Goal: Information Seeking & Learning: Find specific fact

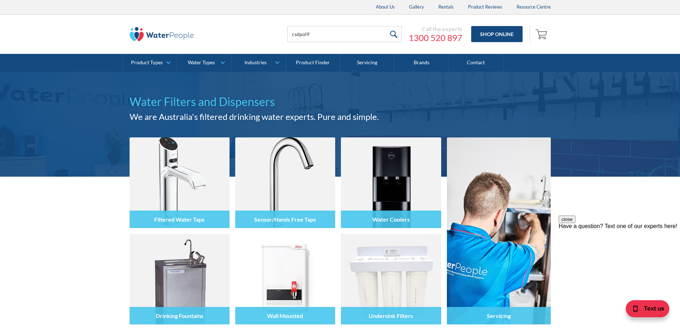
type input "csdpol9"
click at [386, 26] on input "submit" at bounding box center [393, 34] width 15 height 16
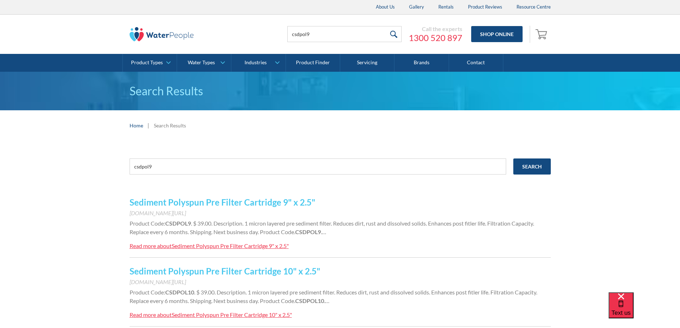
click at [274, 201] on link "Sediment Polyspun Pre Filter Cartridge 9" x 2.5"" at bounding box center [223, 202] width 186 height 10
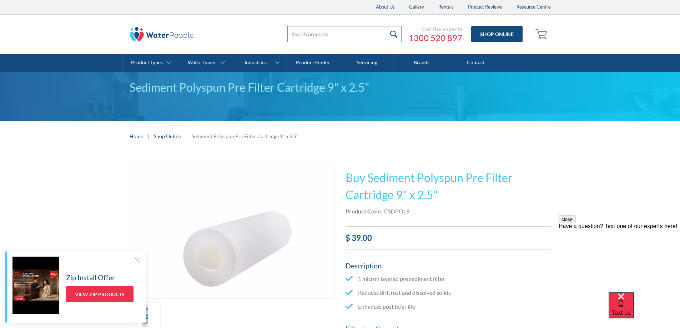
click at [356, 33] on input "search" at bounding box center [344, 34] width 114 height 16
type input "ccb9"
click at [386, 26] on input "submit" at bounding box center [393, 34] width 15 height 16
